Goal: Navigation & Orientation: Find specific page/section

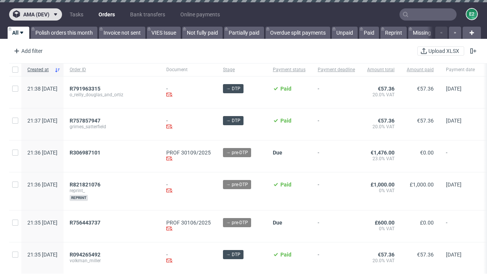
click at [35, 14] on span "ama (dev)" at bounding box center [36, 14] width 26 height 5
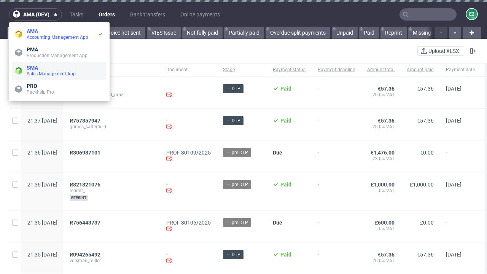
click at [59, 71] on span "Sales Management App" at bounding box center [65, 74] width 77 height 6
